Goal: Task Accomplishment & Management: Use online tool/utility

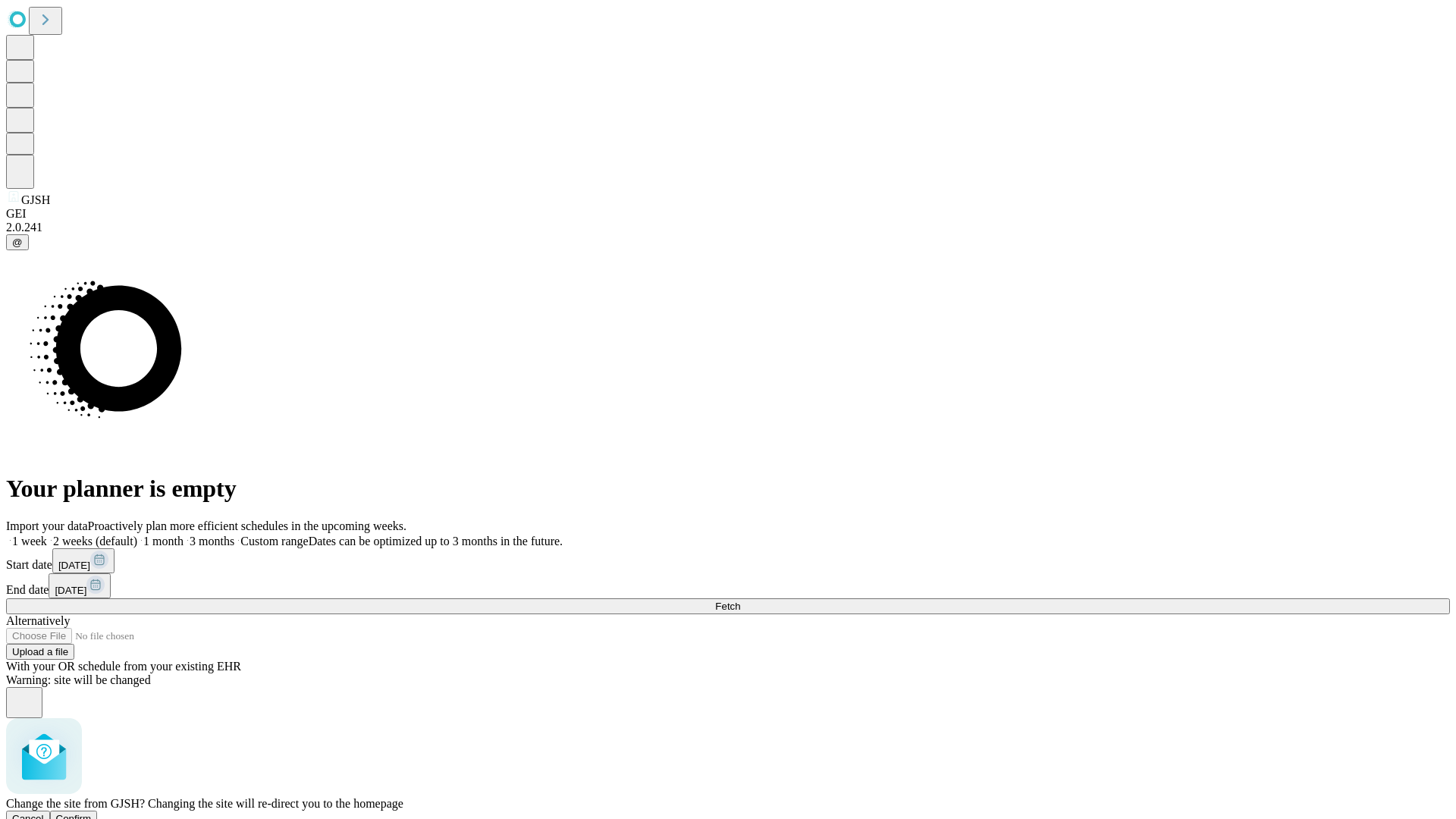
click at [92, 813] on span "Confirm" at bounding box center [74, 818] width 36 height 12
click at [137, 534] on label "2 weeks (default)" at bounding box center [92, 541] width 90 height 12
click at [740, 600] on span "Fetch" at bounding box center [728, 606] width 25 height 12
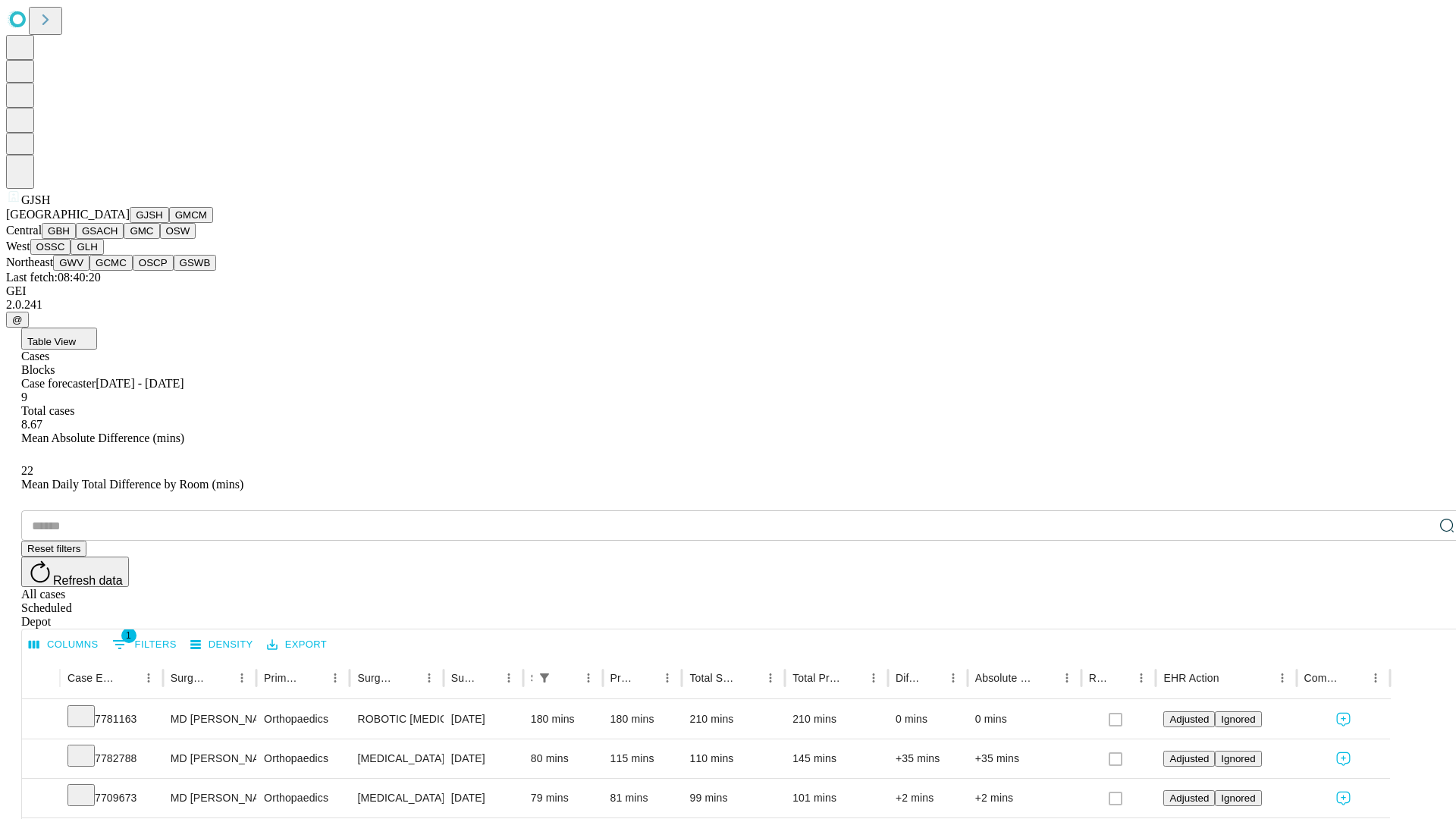
click at [169, 223] on button "GMCM" at bounding box center [190, 215] width 44 height 16
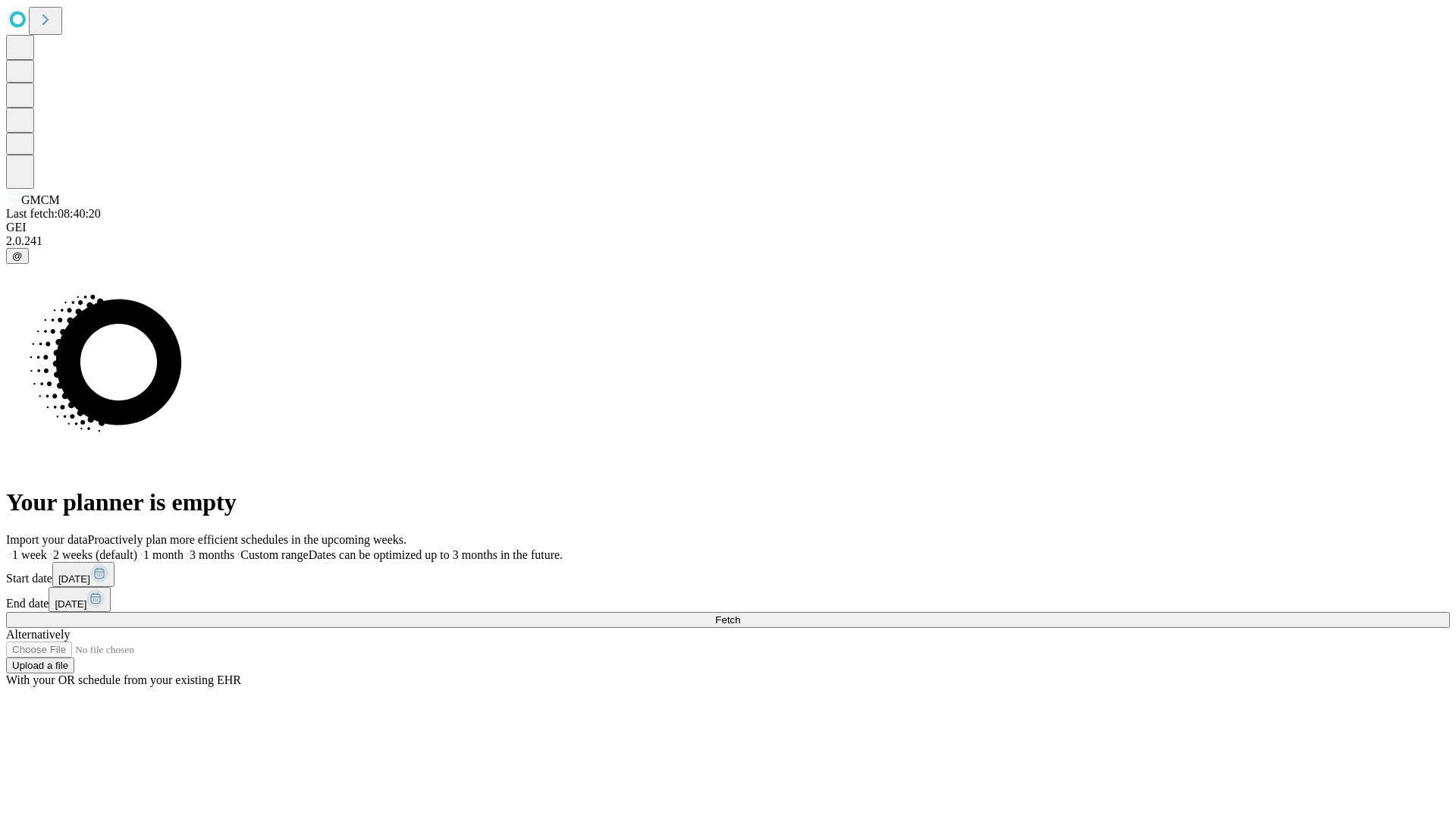
click at [137, 548] on label "2 weeks (default)" at bounding box center [92, 554] width 90 height 12
click at [740, 614] on span "Fetch" at bounding box center [728, 620] width 25 height 12
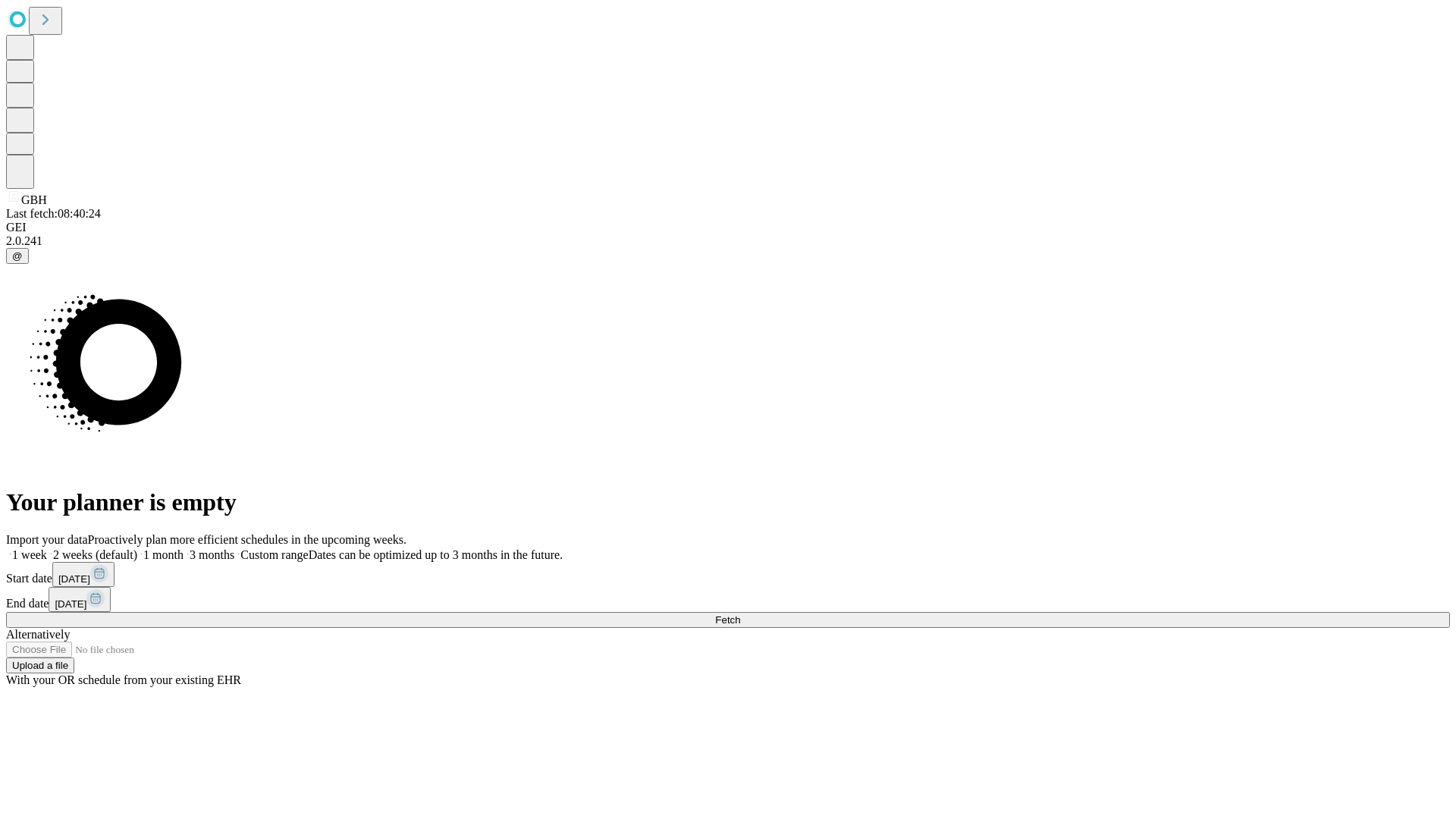
click at [740, 614] on span "Fetch" at bounding box center [728, 620] width 25 height 12
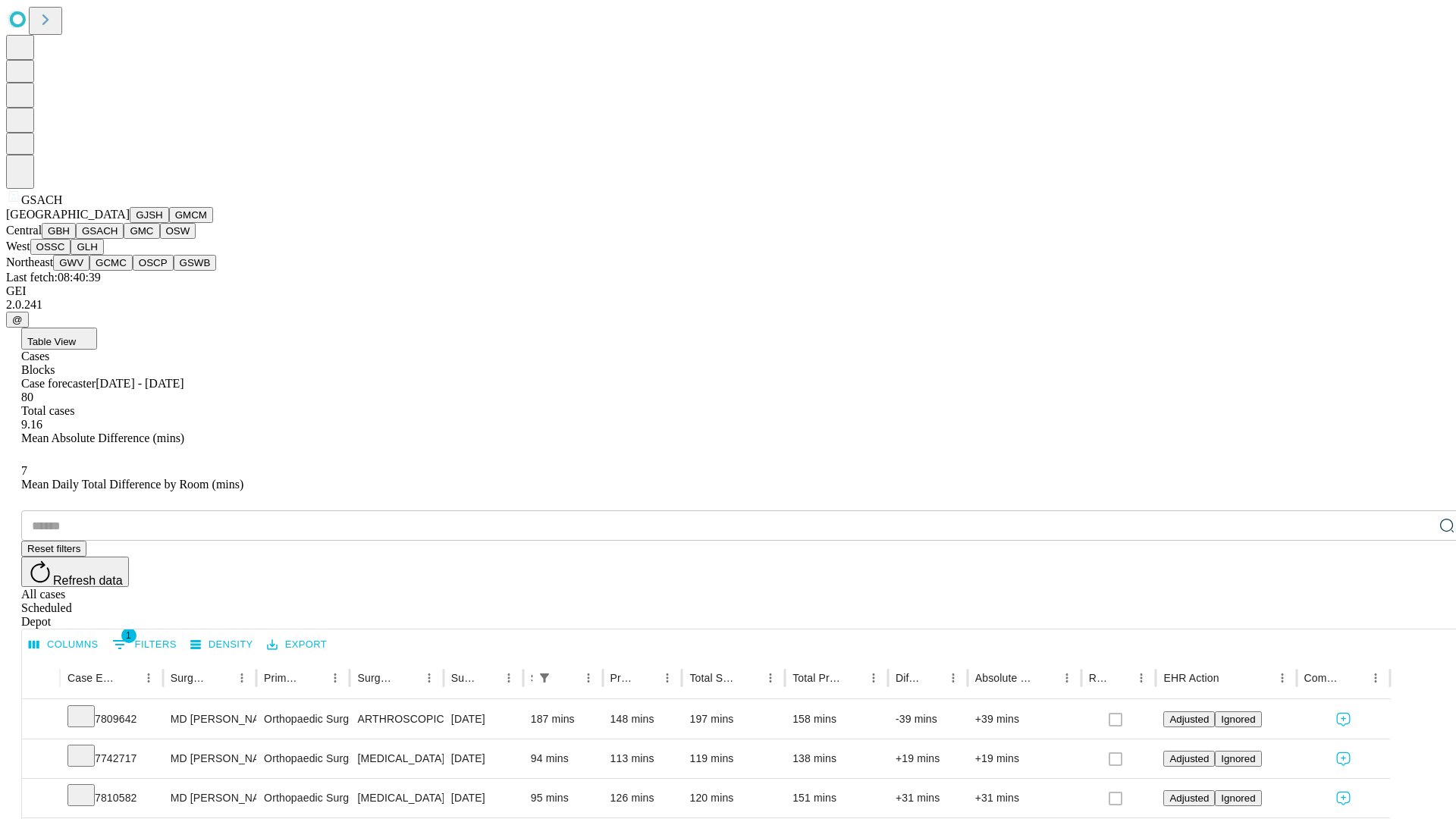
click at [124, 239] on button "GMC" at bounding box center [141, 231] width 36 height 16
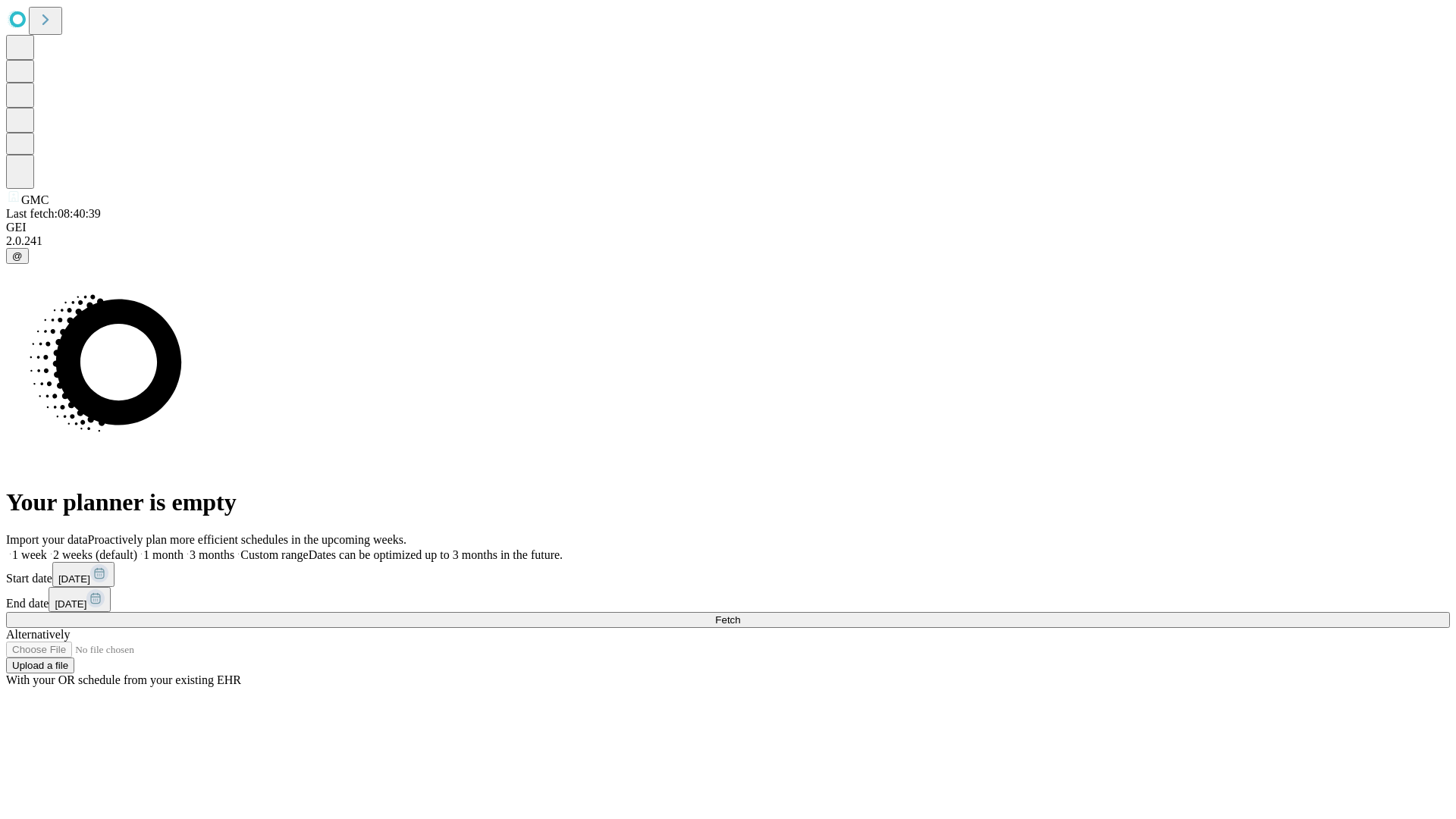
click at [137, 548] on label "2 weeks (default)" at bounding box center [92, 554] width 90 height 12
click at [740, 614] on span "Fetch" at bounding box center [728, 620] width 25 height 12
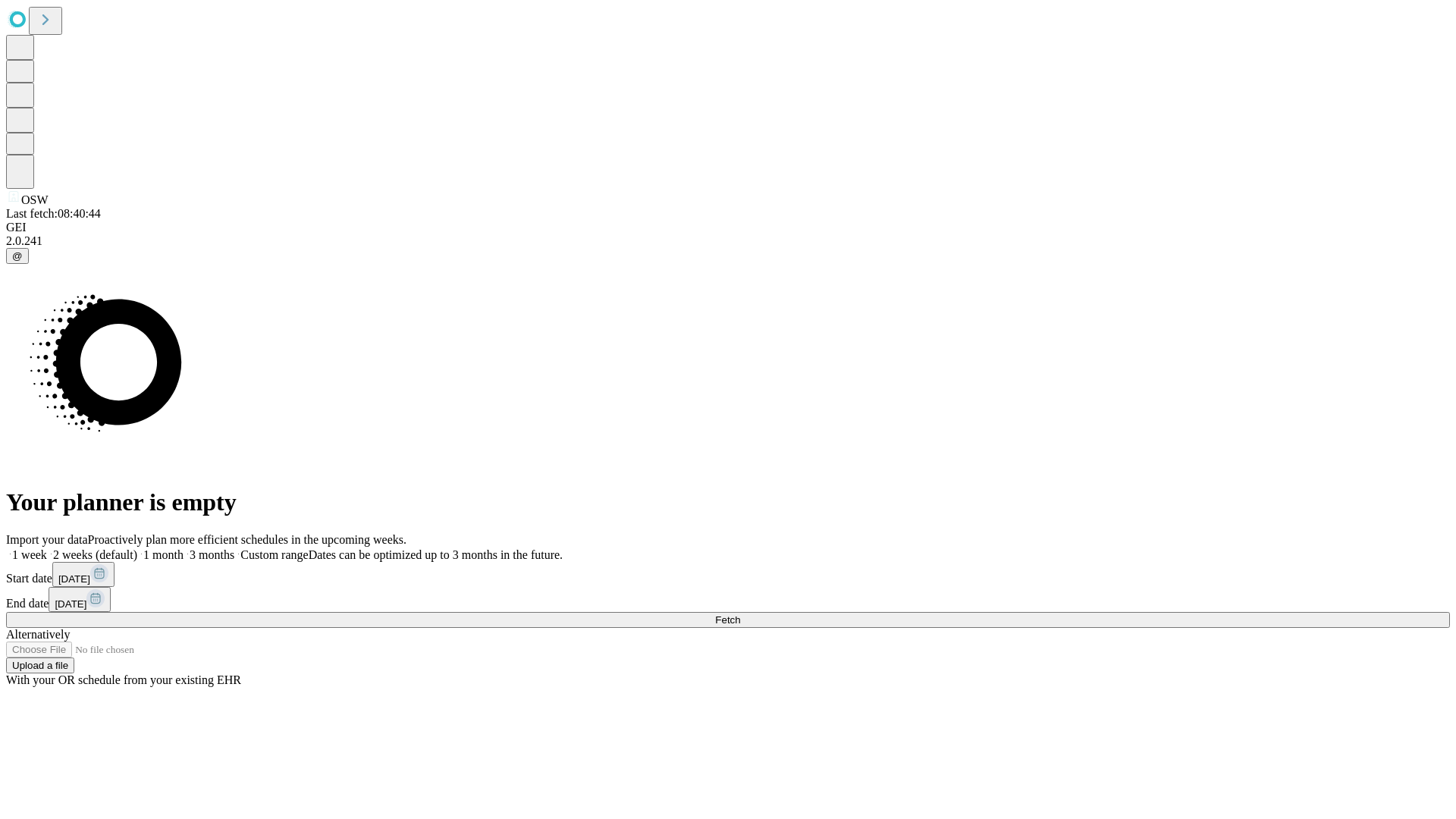
click at [740, 614] on span "Fetch" at bounding box center [728, 620] width 25 height 12
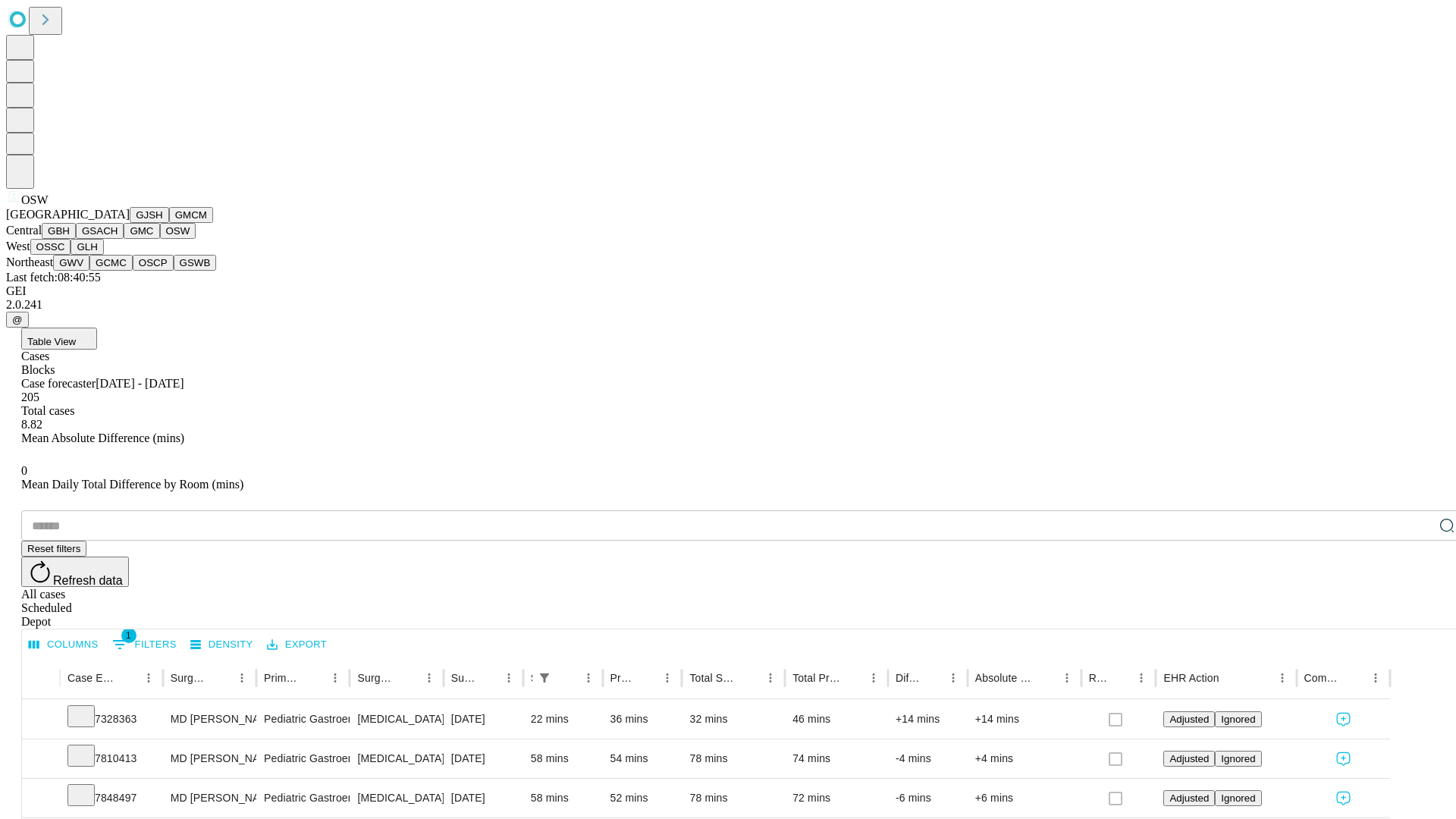
click at [71, 254] on button "OSSC" at bounding box center [51, 247] width 41 height 16
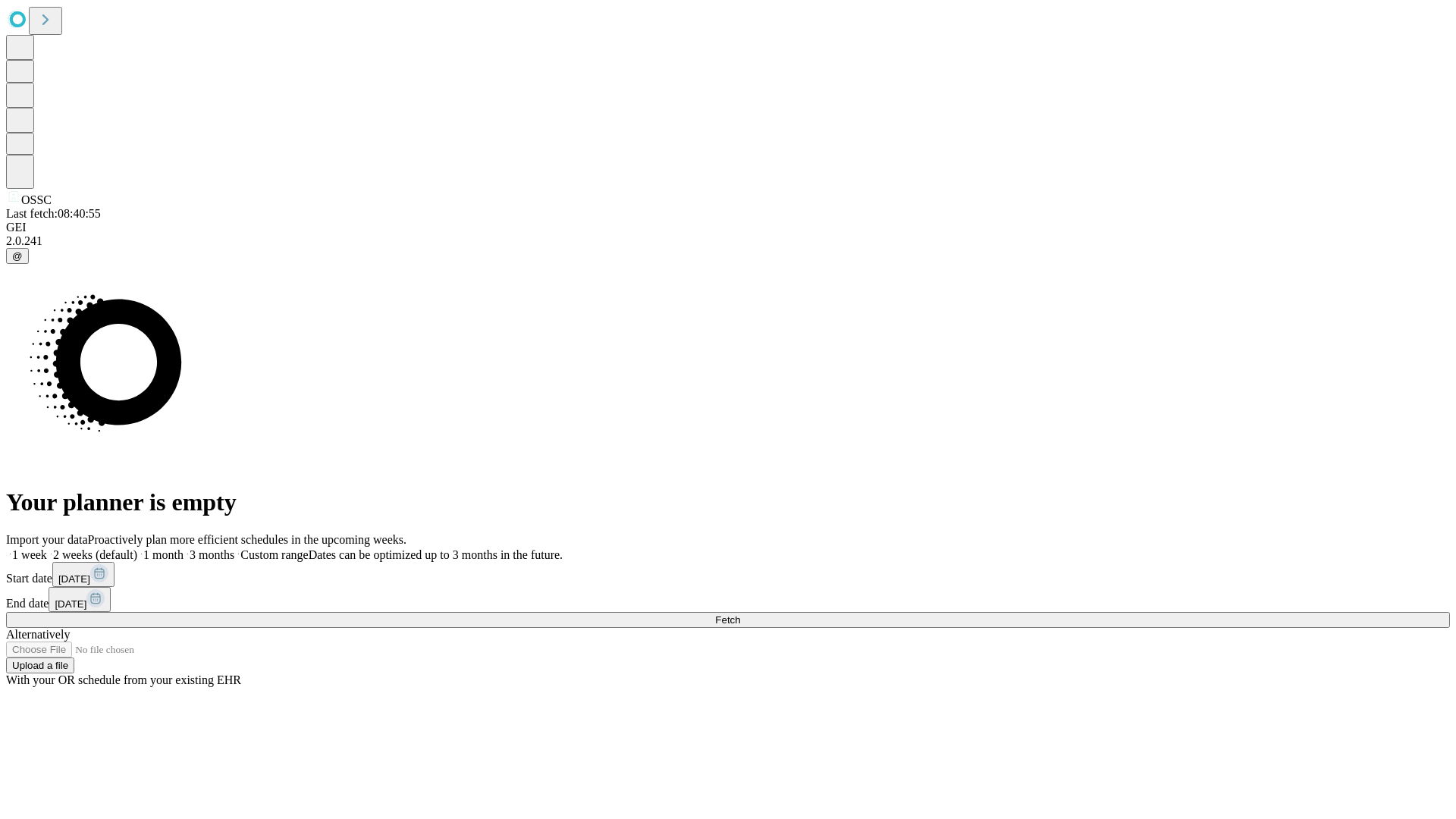
click at [137, 548] on label "2 weeks (default)" at bounding box center [92, 554] width 90 height 12
click at [740, 614] on span "Fetch" at bounding box center [728, 620] width 25 height 12
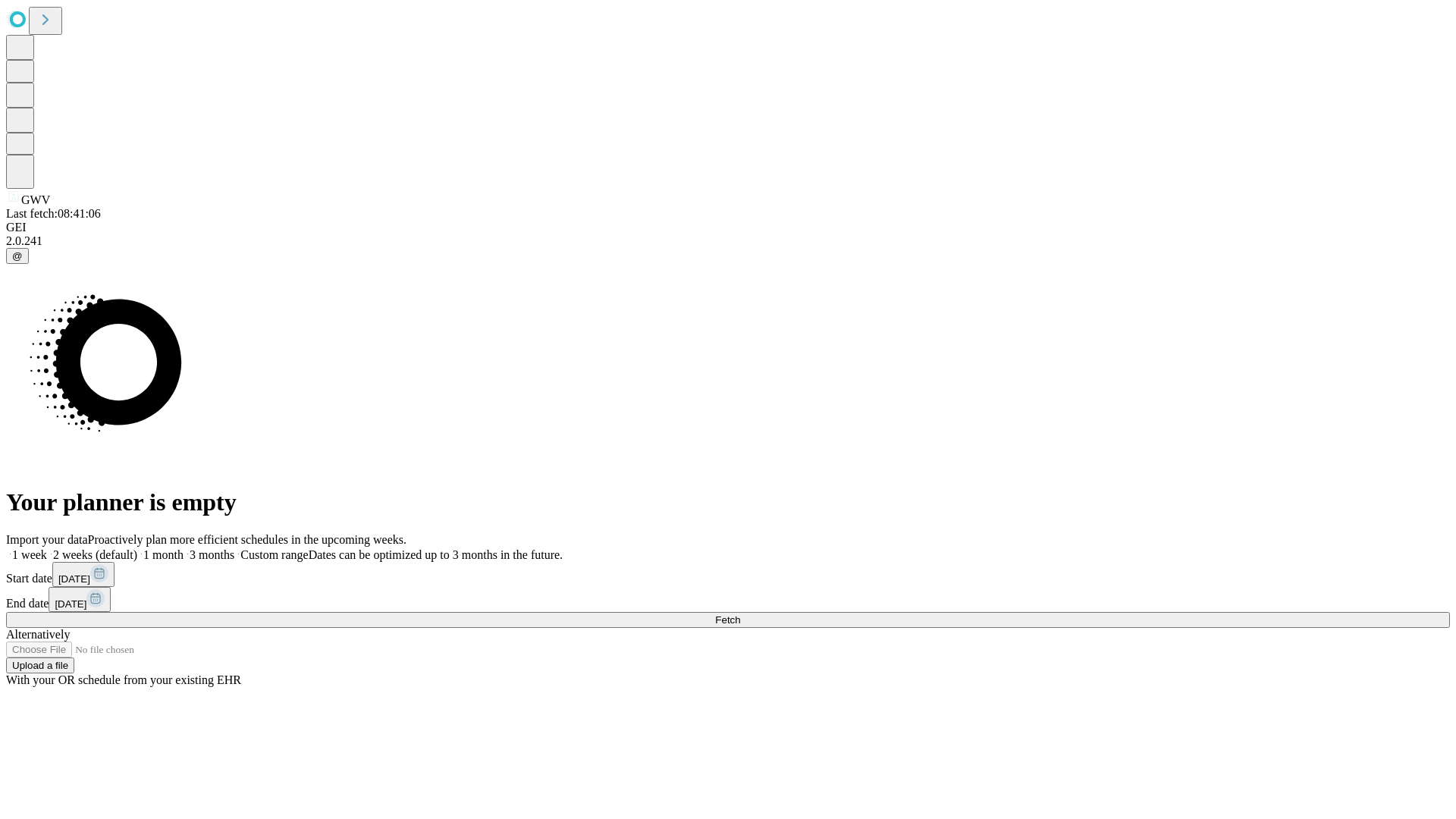
click at [137, 548] on label "2 weeks (default)" at bounding box center [92, 554] width 90 height 12
click at [740, 614] on span "Fetch" at bounding box center [728, 620] width 25 height 12
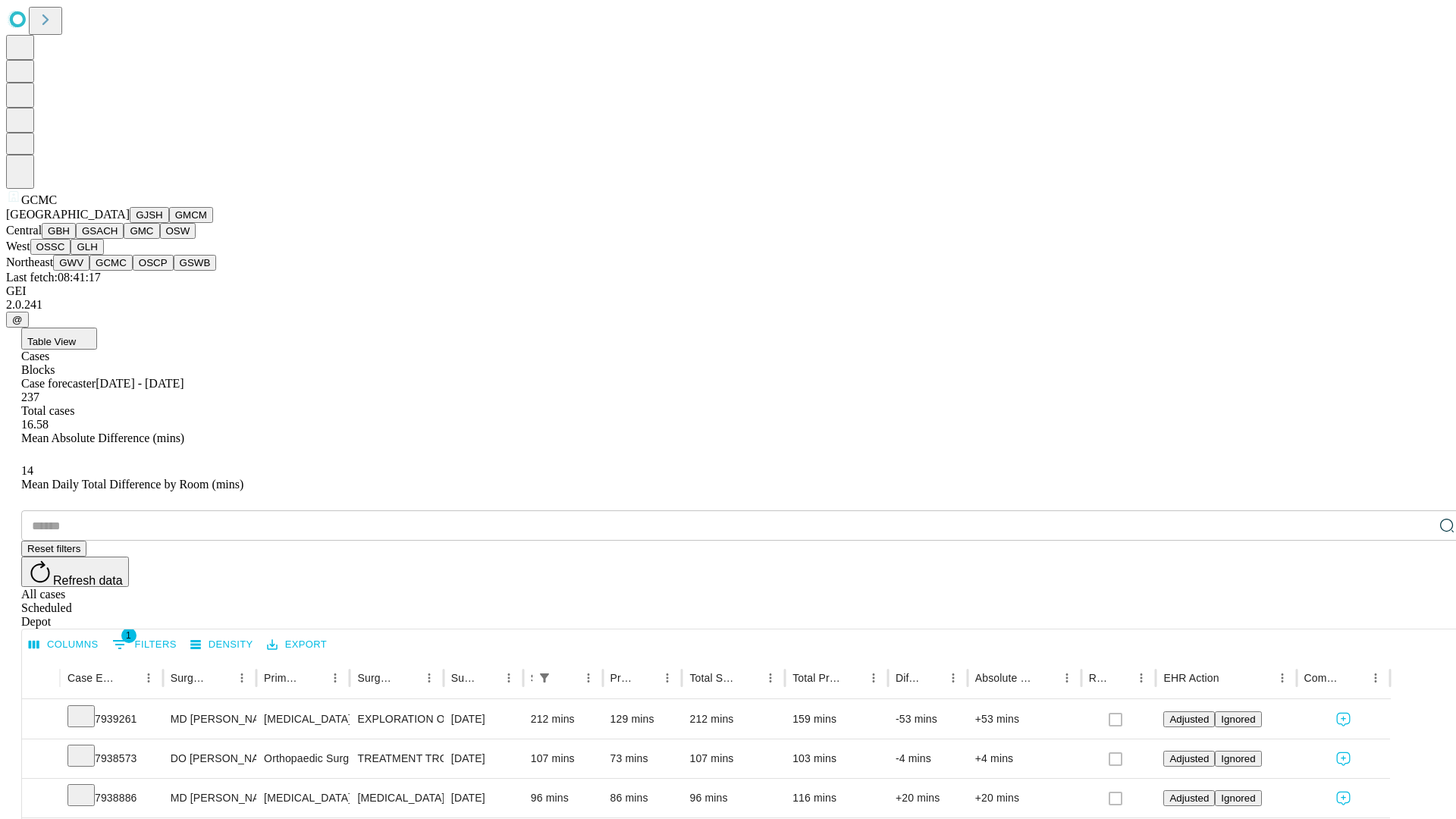
click at [133, 270] on button "OSCP" at bounding box center [153, 262] width 41 height 16
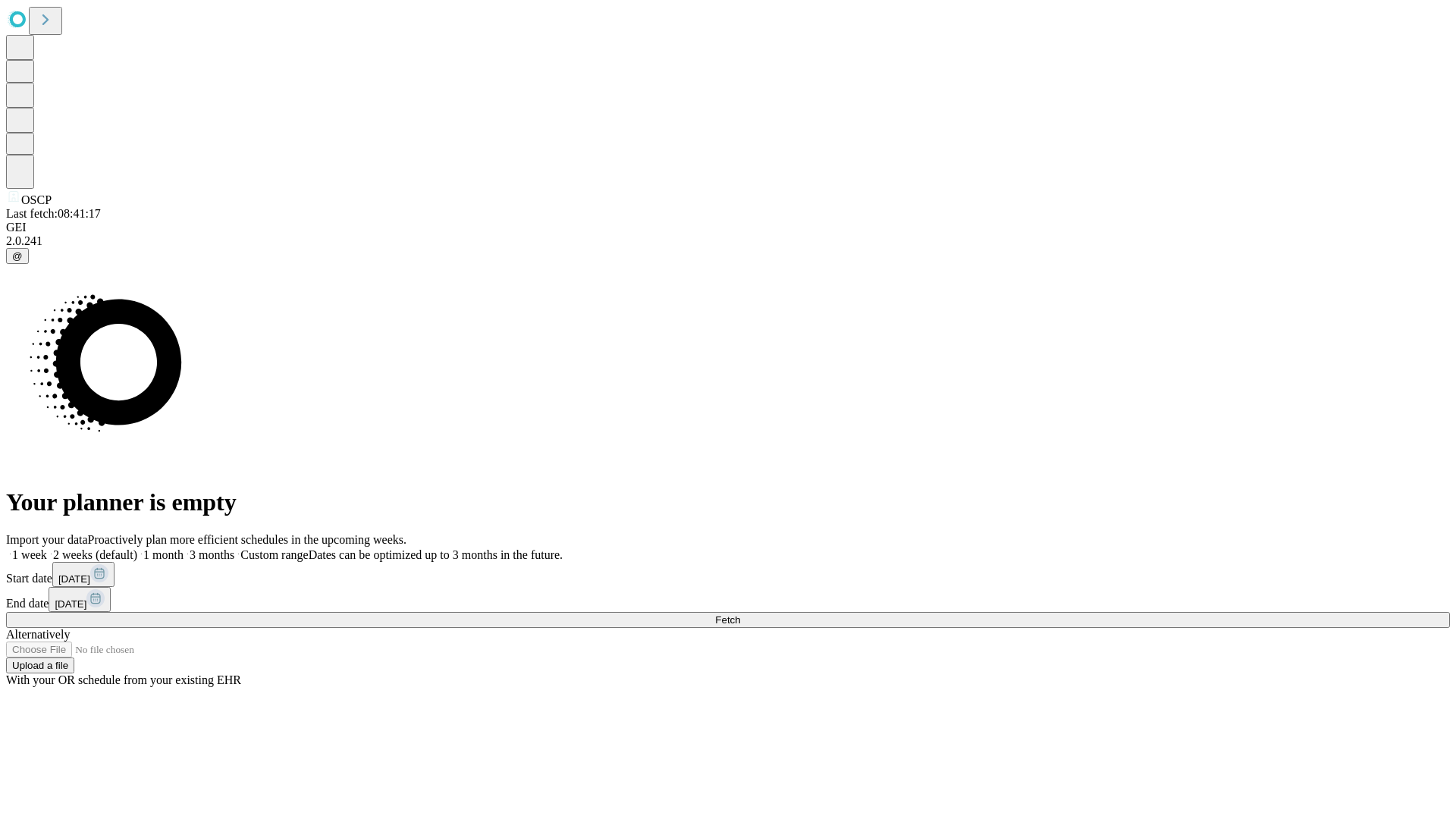
click at [740, 614] on span "Fetch" at bounding box center [728, 620] width 25 height 12
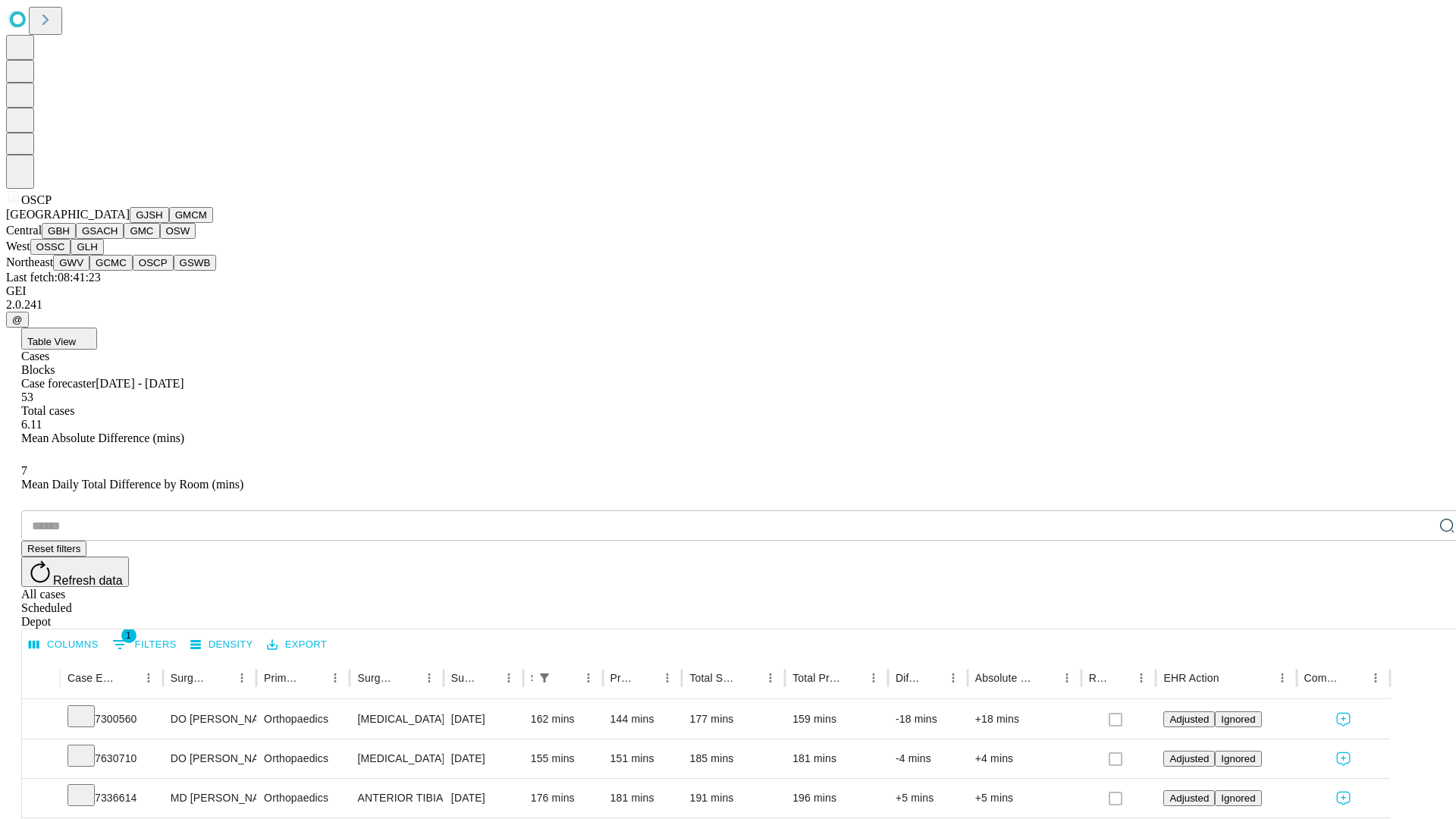
click at [173, 270] on button "GSWB" at bounding box center [195, 262] width 44 height 16
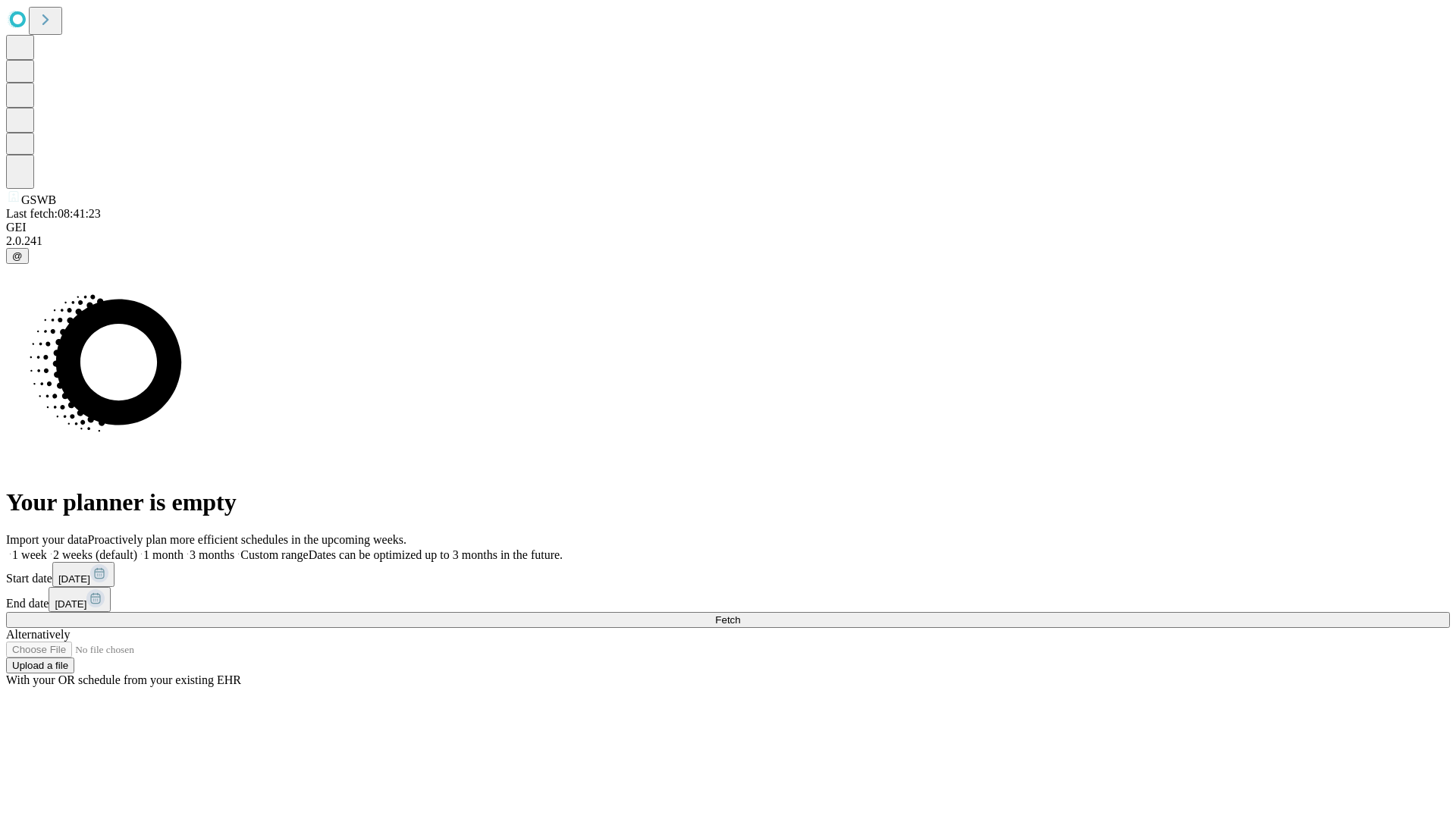
click at [137, 548] on label "2 weeks (default)" at bounding box center [92, 554] width 90 height 12
click at [740, 614] on span "Fetch" at bounding box center [728, 620] width 25 height 12
